Goal: Information Seeking & Learning: Learn about a topic

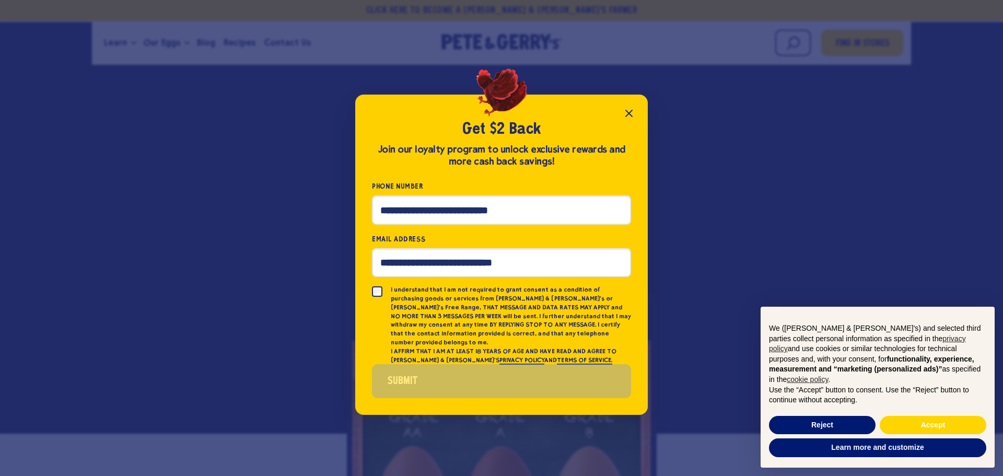
click at [631, 113] on icon "Close popup" at bounding box center [629, 113] width 13 height 13
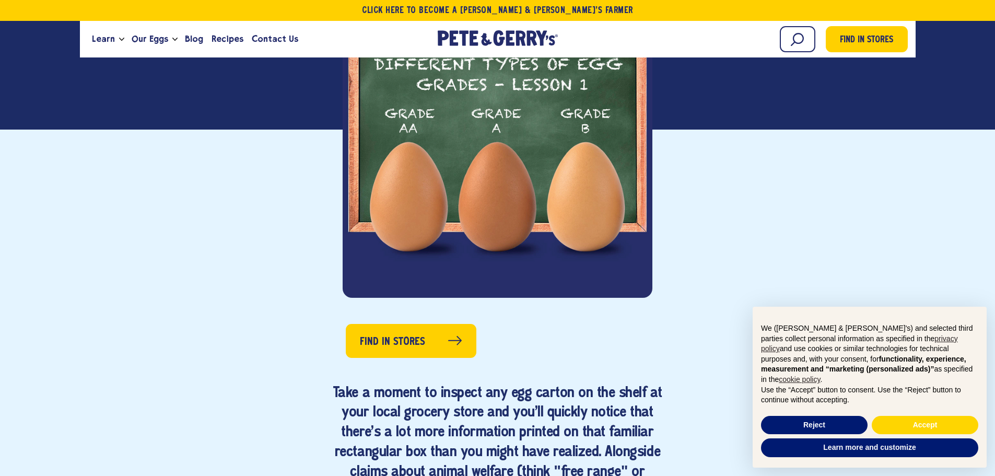
scroll to position [470, 0]
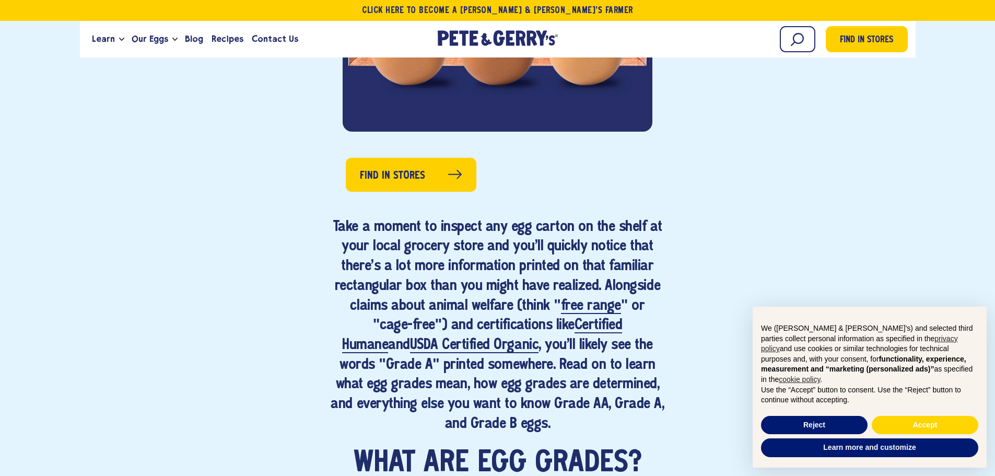
click at [430, 270] on h4 "Take a moment to inspect any egg carton on the shelf at your local grocery stor…" at bounding box center [498, 326] width 337 height 217
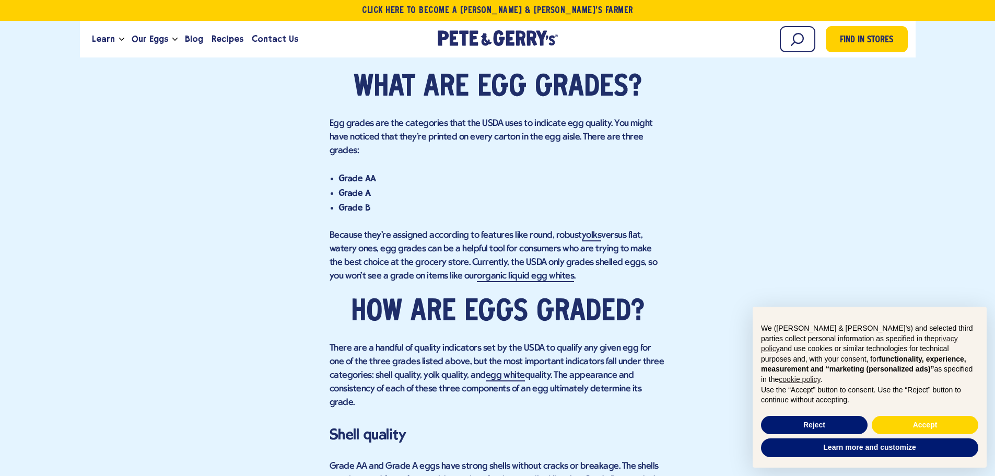
scroll to position [698, 0]
